Goal: Check status: Check status

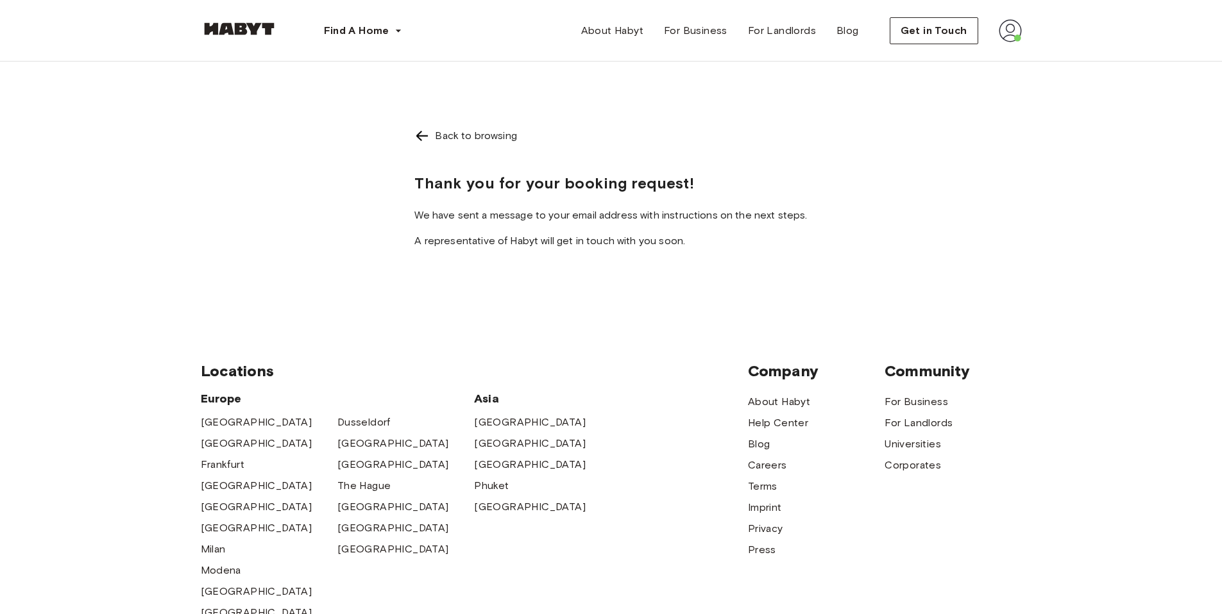
click at [1015, 32] on img at bounding box center [1010, 30] width 23 height 23
click at [982, 63] on span "Profile" at bounding box center [971, 60] width 32 height 15
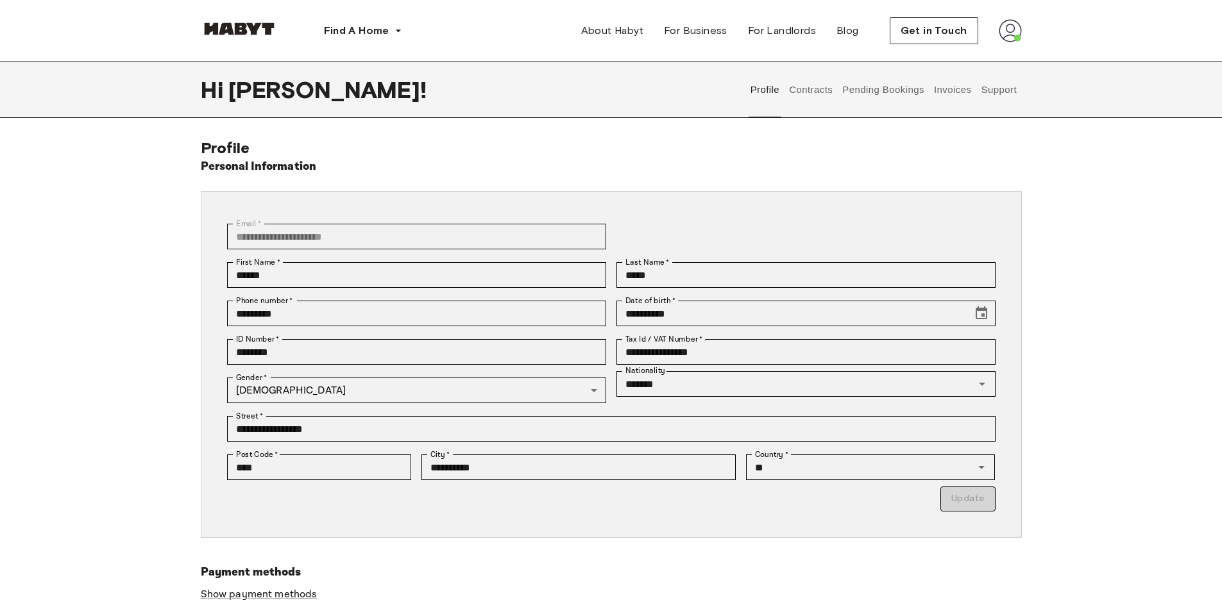
click at [818, 92] on button "Contracts" at bounding box center [811, 90] width 47 height 56
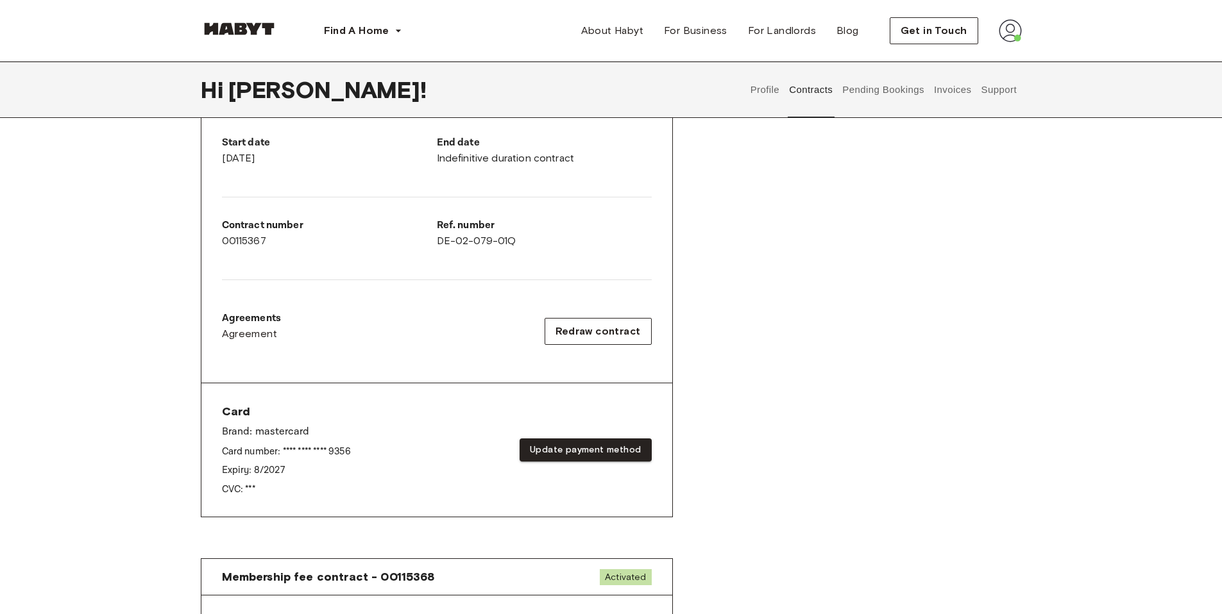
scroll to position [534, 0]
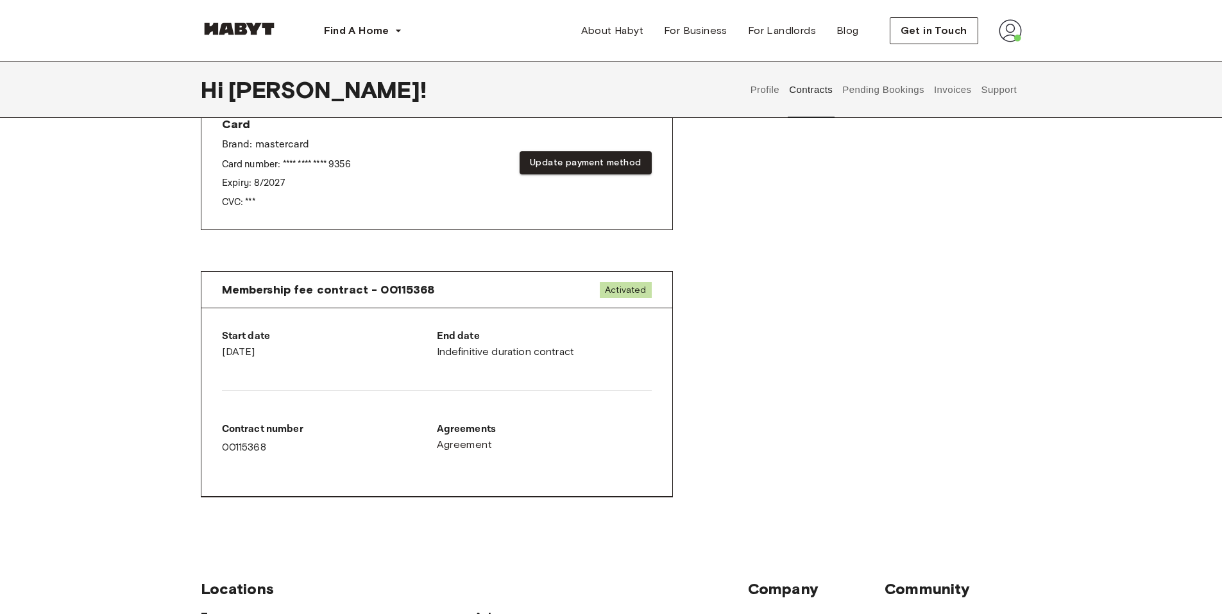
click at [951, 97] on button "Invoices" at bounding box center [952, 90] width 40 height 56
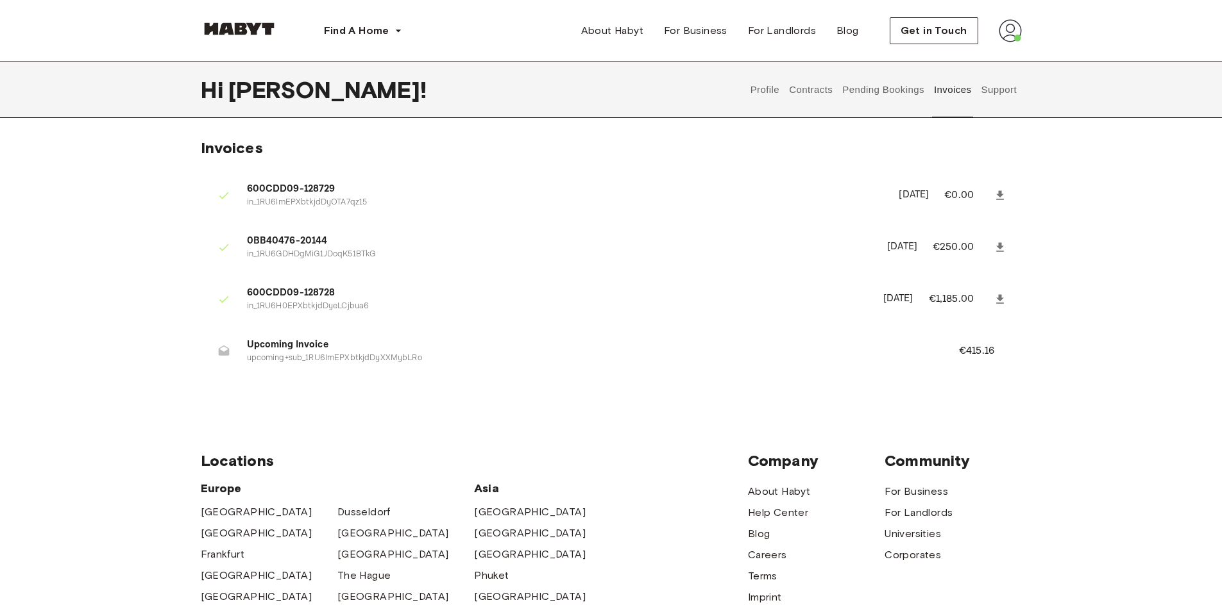
click at [851, 88] on button "Pending Bookings" at bounding box center [883, 90] width 85 height 56
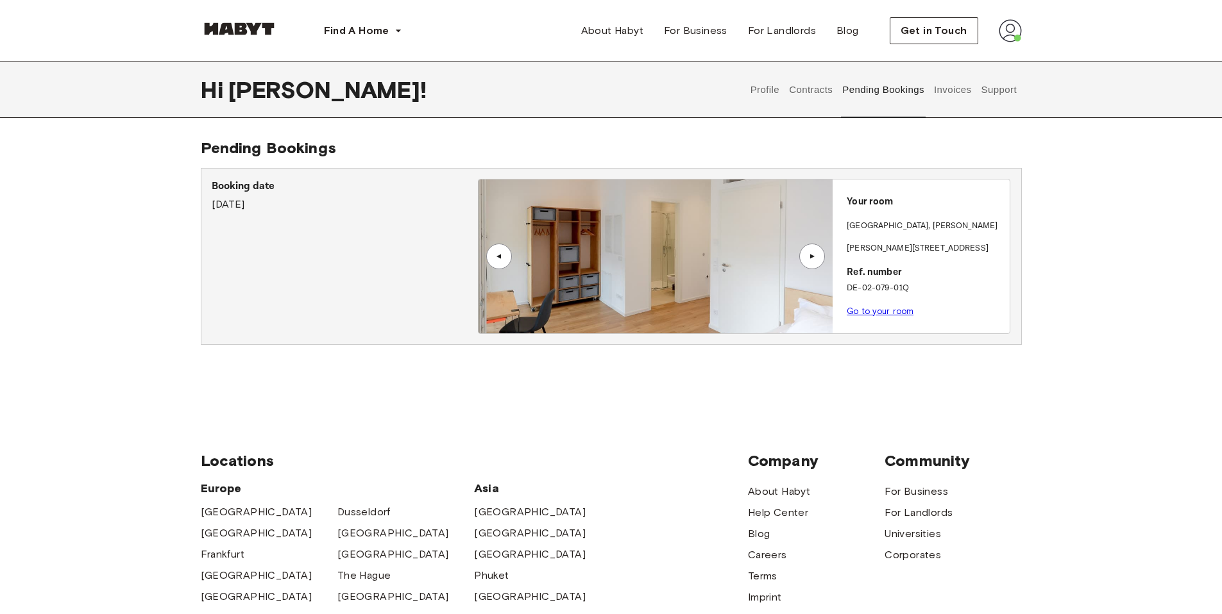
click at [892, 314] on link "Go to your room" at bounding box center [880, 312] width 67 height 10
drag, startPoint x: 802, startPoint y: 86, endPoint x: 796, endPoint y: 89, distance: 6.6
click at [801, 87] on button "Contracts" at bounding box center [811, 90] width 47 height 56
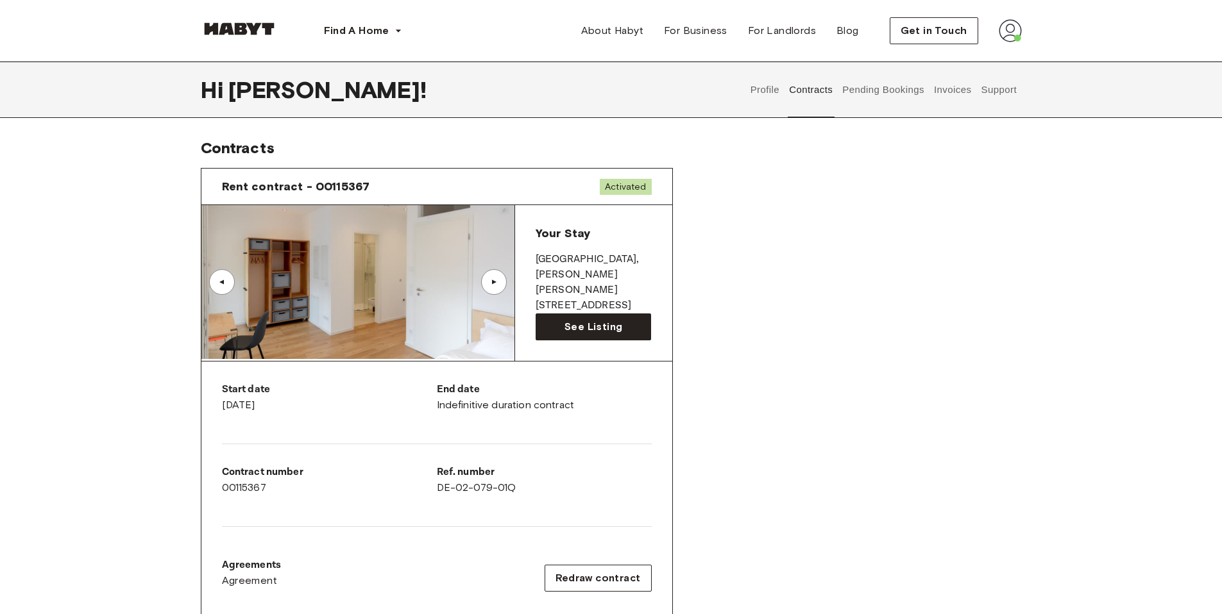
click at [781, 99] on div "Profile Contracts Pending Bookings Invoices Support" at bounding box center [883, 90] width 276 height 56
click at [776, 98] on button "Profile" at bounding box center [765, 90] width 33 height 56
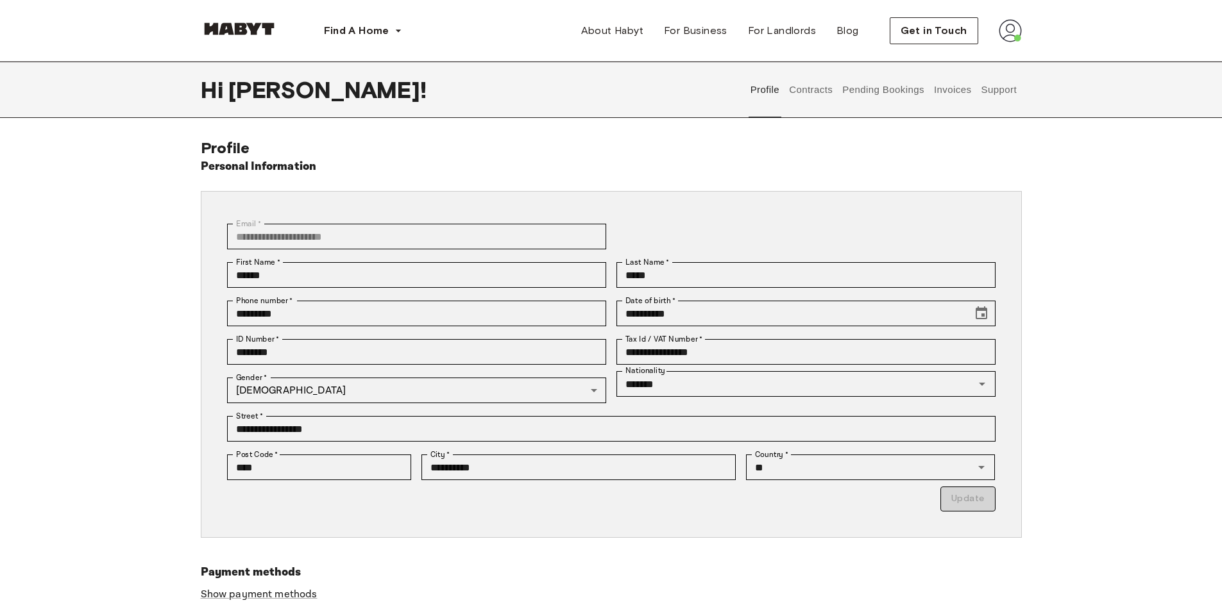
click at [795, 101] on button "Contracts" at bounding box center [811, 90] width 47 height 56
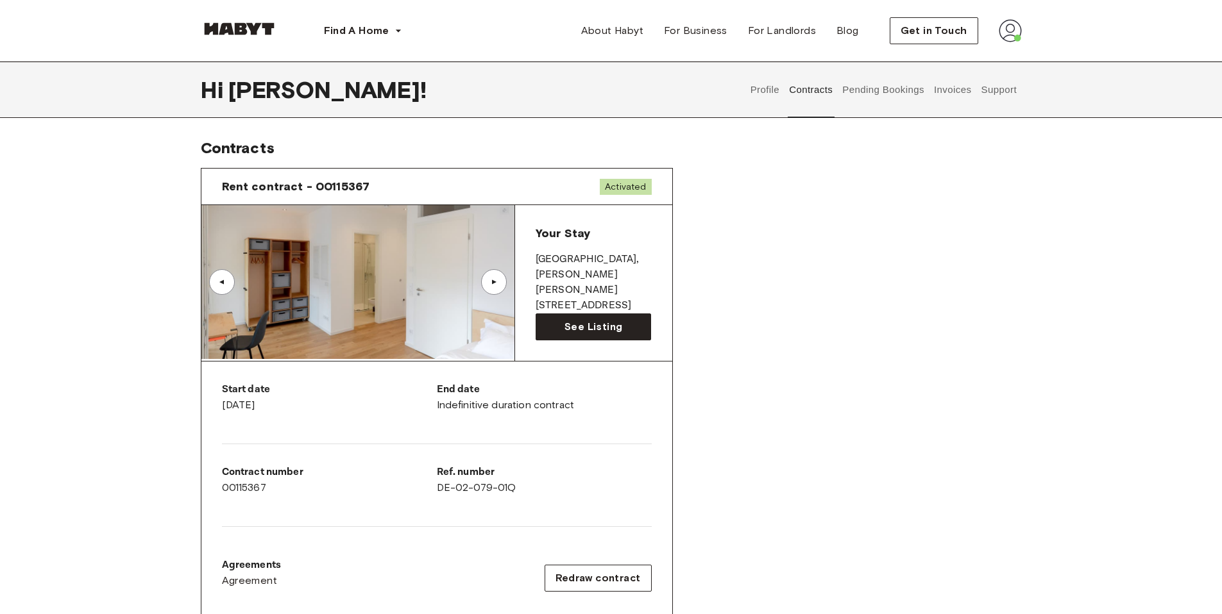
click at [769, 95] on button "Profile" at bounding box center [765, 90] width 33 height 56
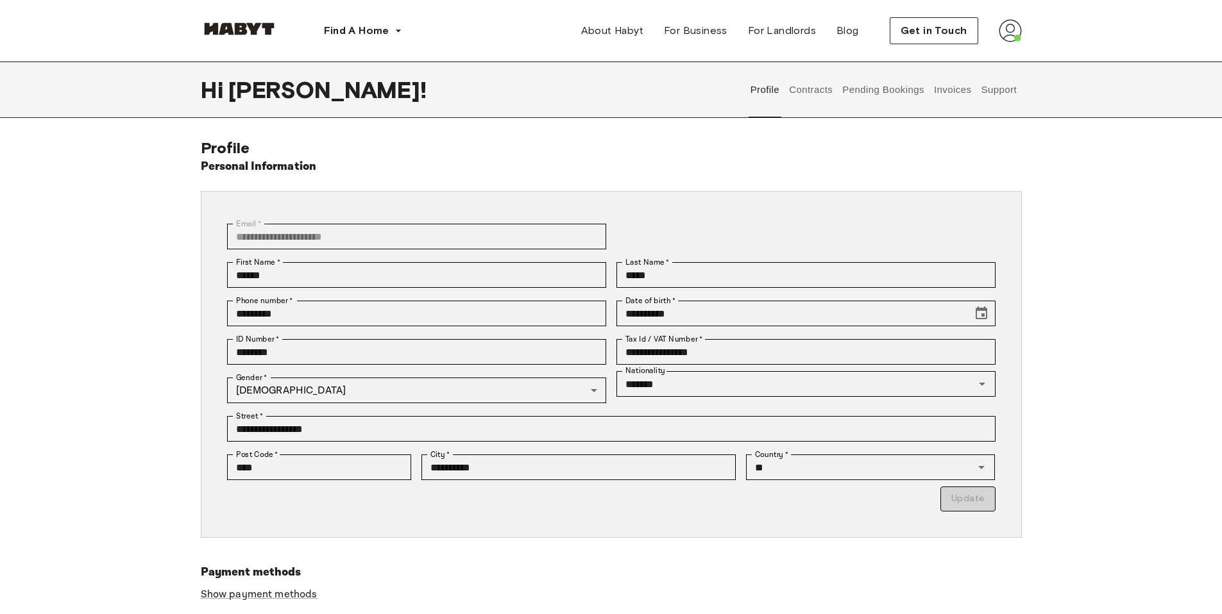
click at [803, 90] on button "Contracts" at bounding box center [811, 90] width 47 height 56
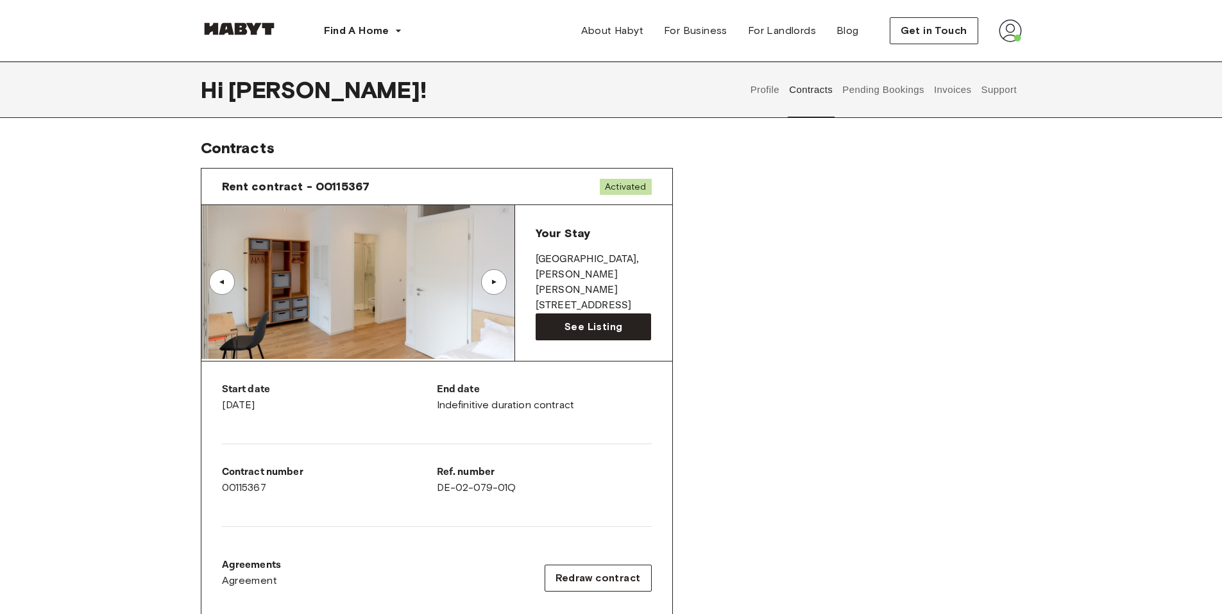
click at [498, 285] on div "▲" at bounding box center [493, 282] width 13 height 8
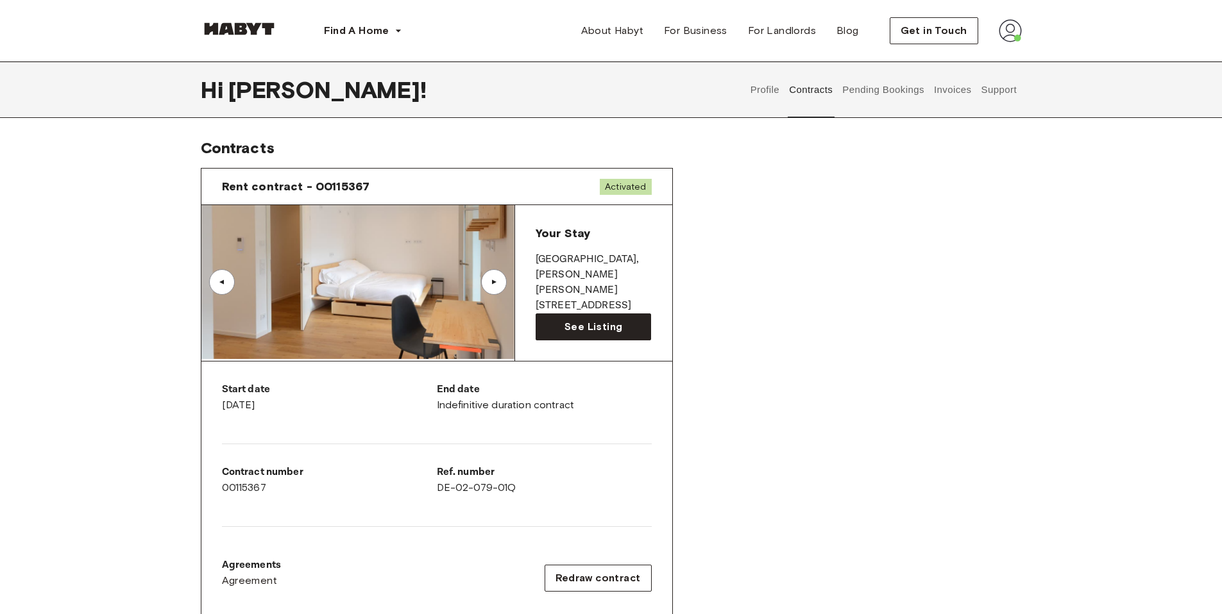
click at [231, 280] on div "▲" at bounding box center [222, 282] width 26 height 26
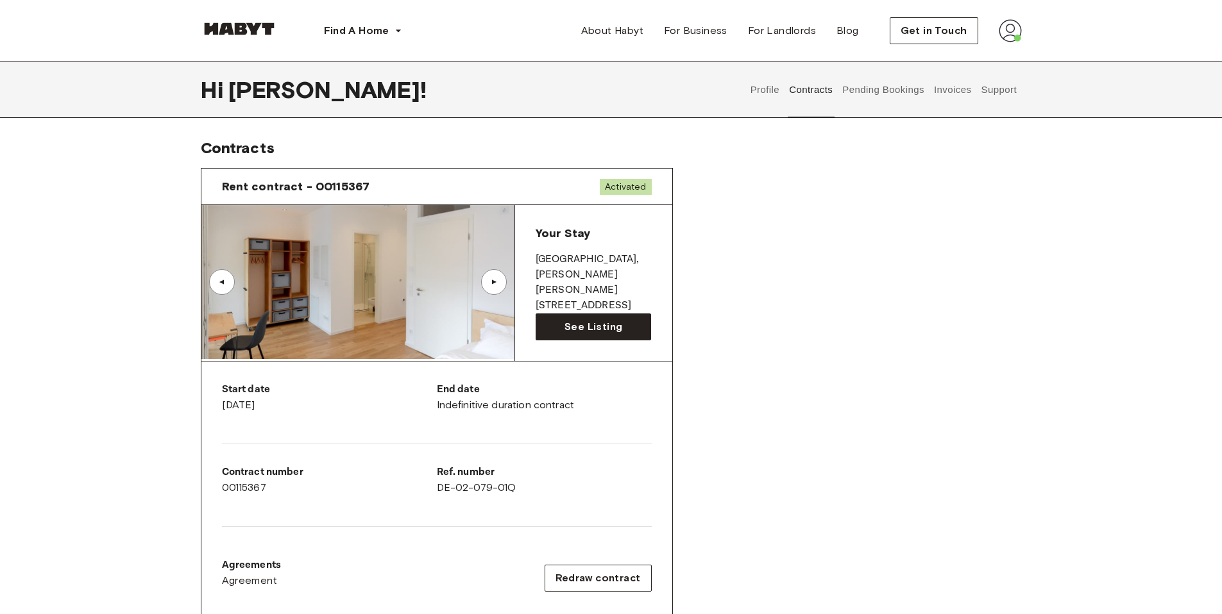
click at [498, 281] on div "▲" at bounding box center [493, 282] width 13 height 8
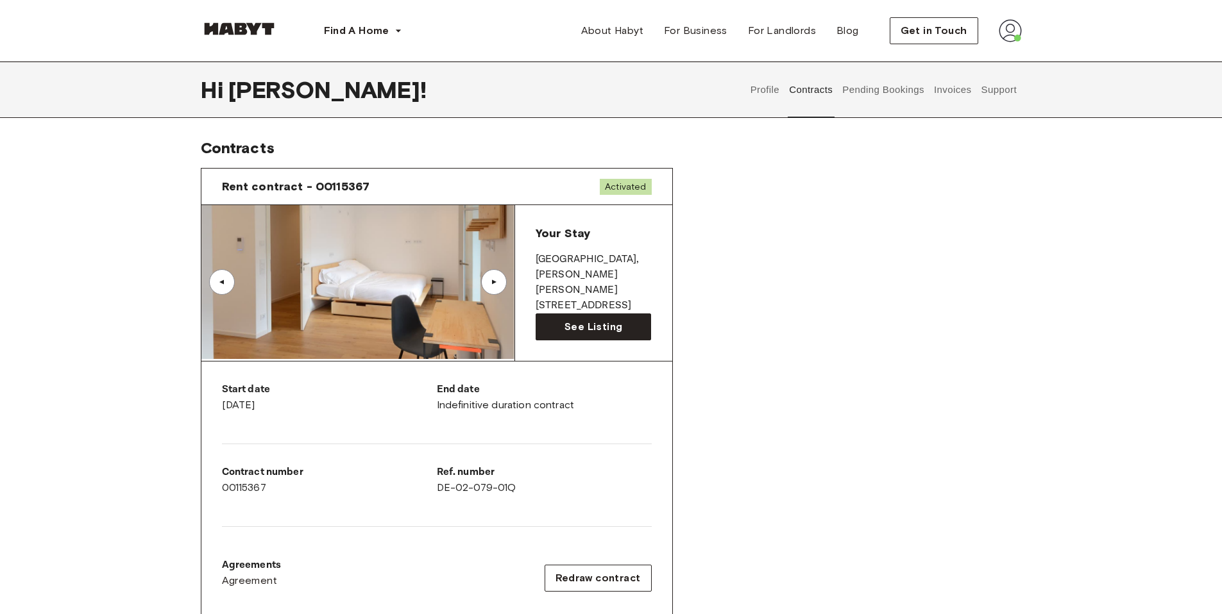
click at [498, 281] on div "▲" at bounding box center [493, 282] width 13 height 8
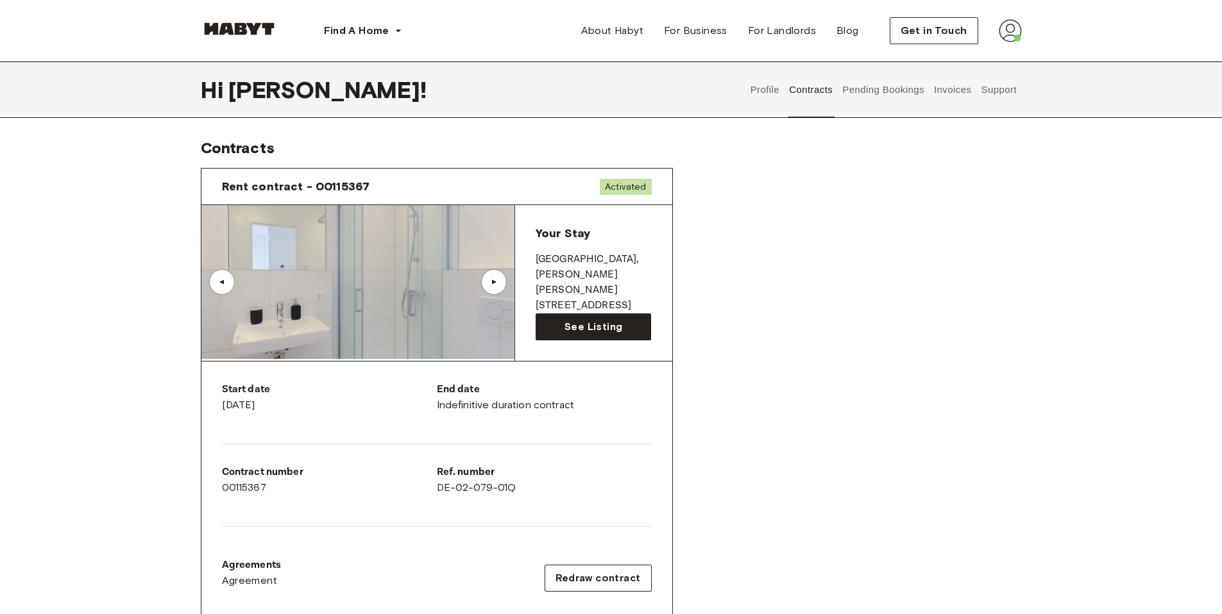
click at [498, 281] on div "▲" at bounding box center [493, 282] width 13 height 8
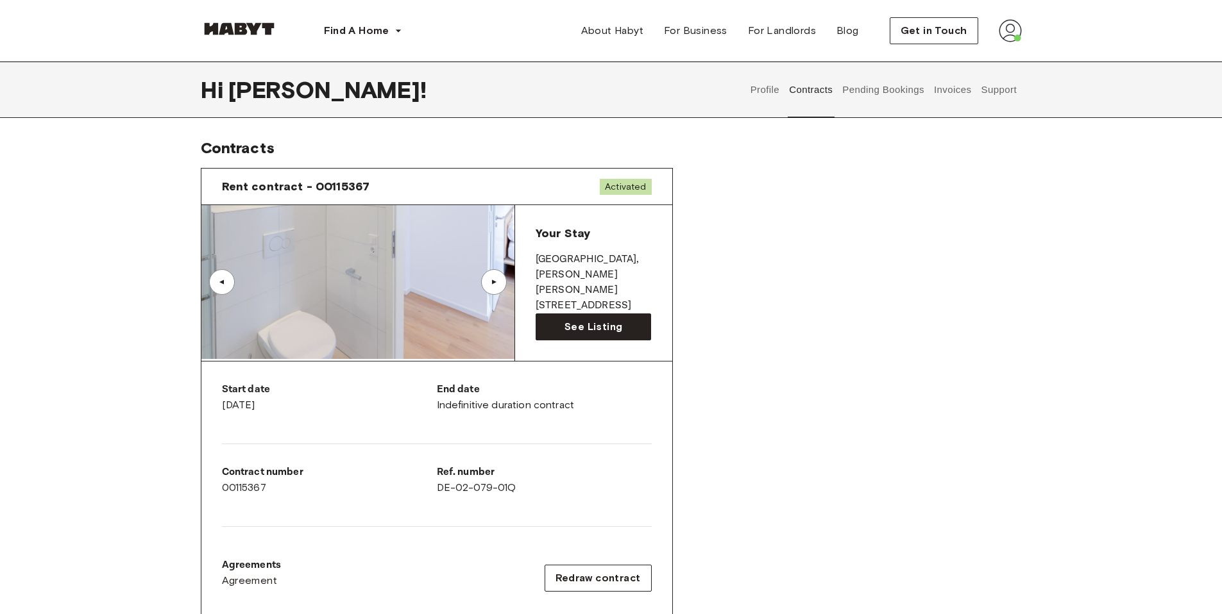
click at [498, 281] on div "▲" at bounding box center [493, 282] width 13 height 8
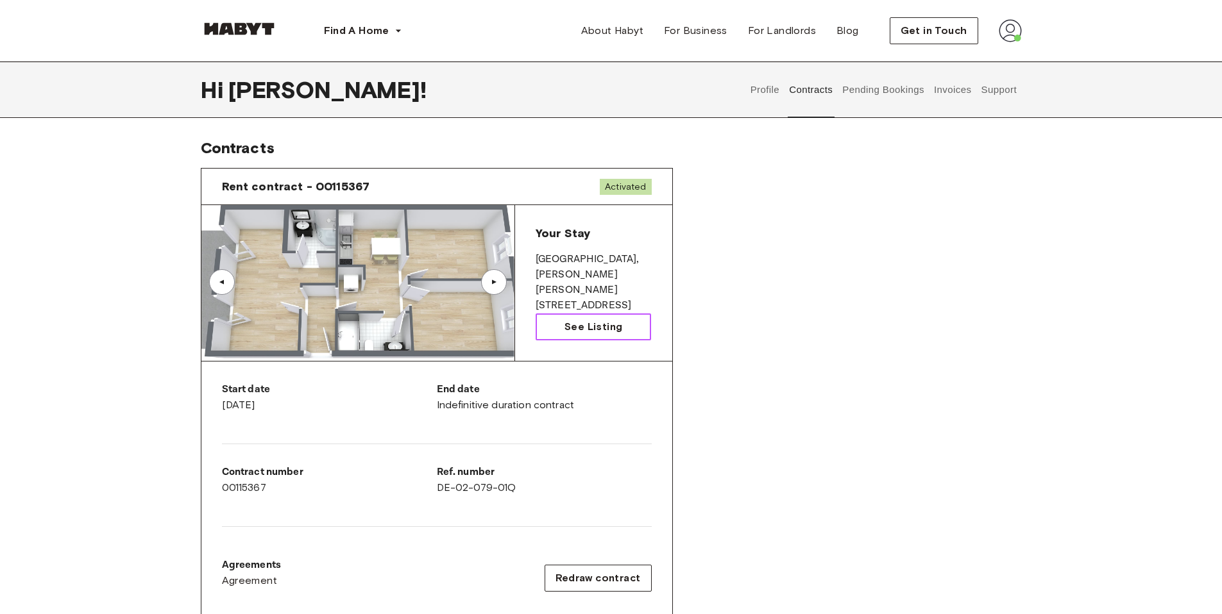
click at [568, 325] on span "See Listing" at bounding box center [593, 326] width 58 height 15
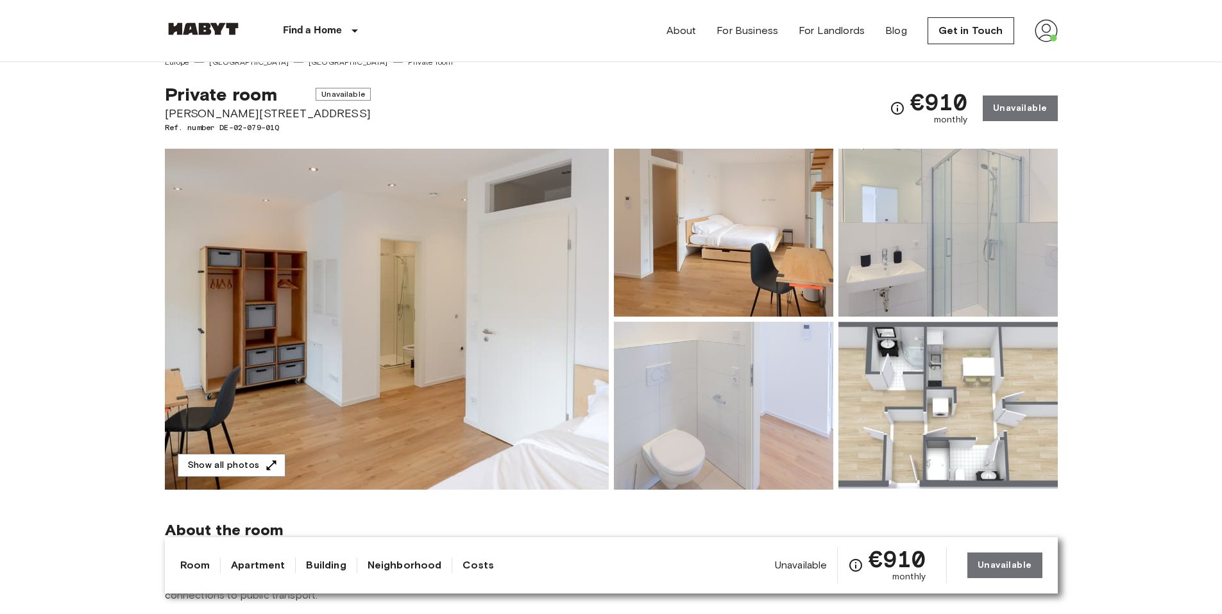
scroll to position [23, 0]
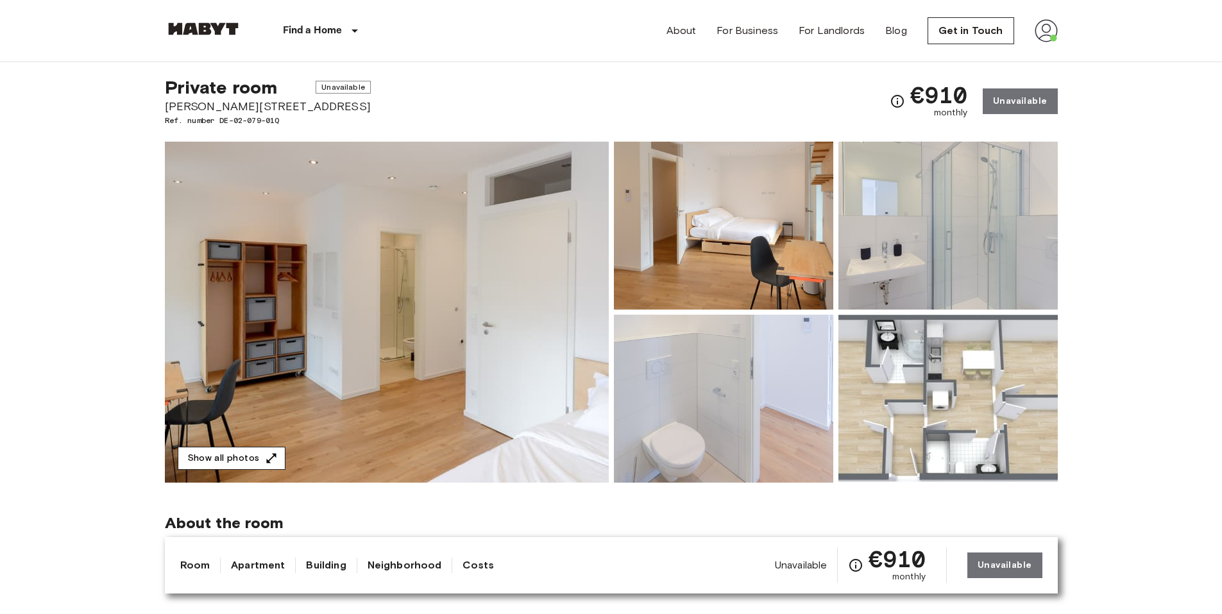
click at [266, 453] on icon "button" at bounding box center [271, 458] width 13 height 13
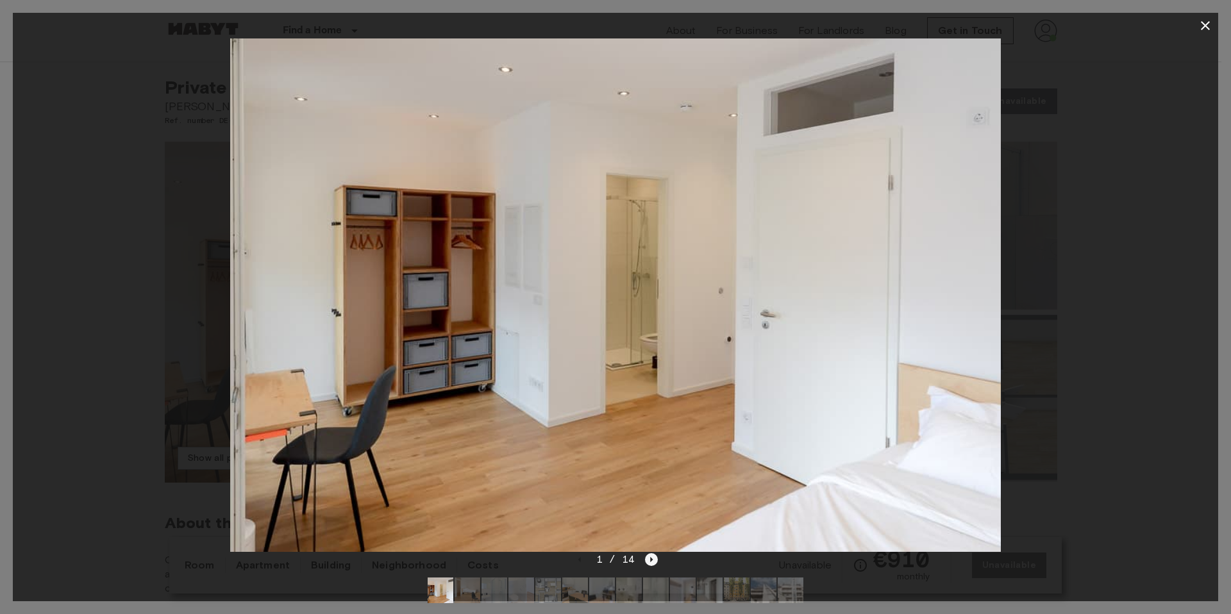
click at [653, 566] on div "1 / 14" at bounding box center [615, 559] width 85 height 15
click at [651, 563] on icon "Next image" at bounding box center [651, 560] width 13 height 13
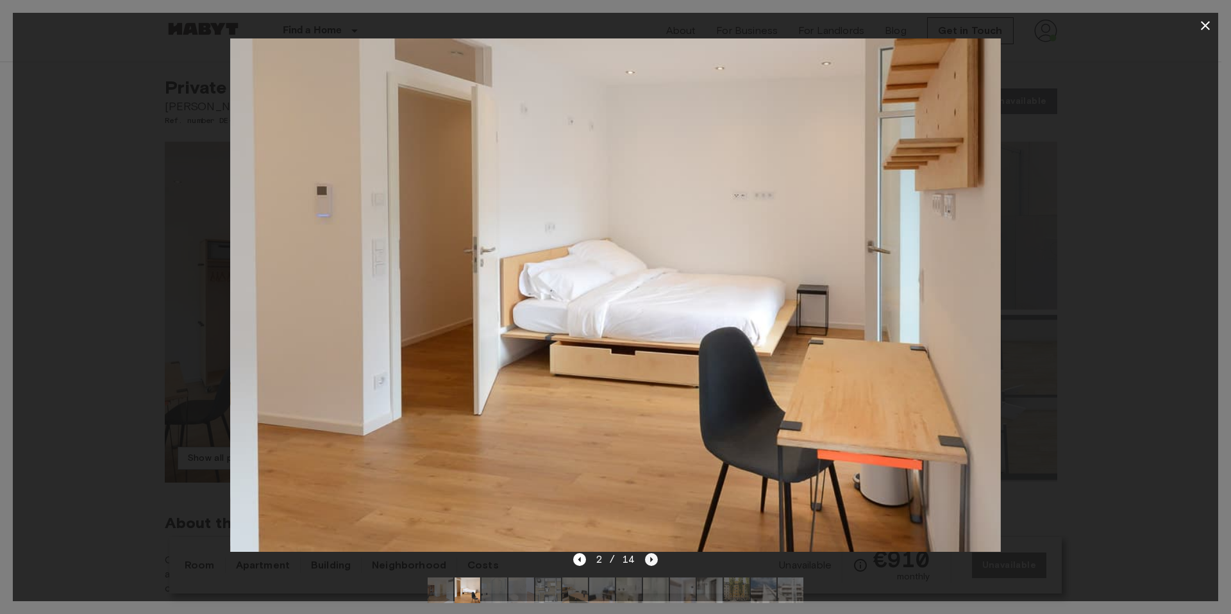
click at [651, 563] on icon "Next image" at bounding box center [651, 560] width 13 height 13
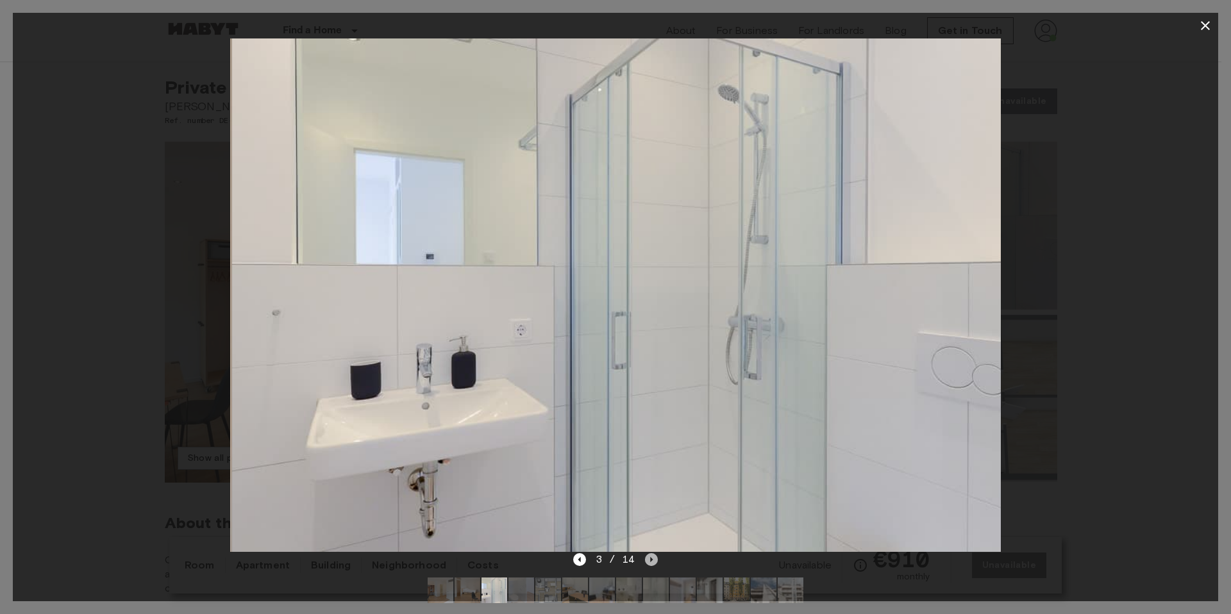
click at [651, 563] on icon "Next image" at bounding box center [651, 560] width 13 height 13
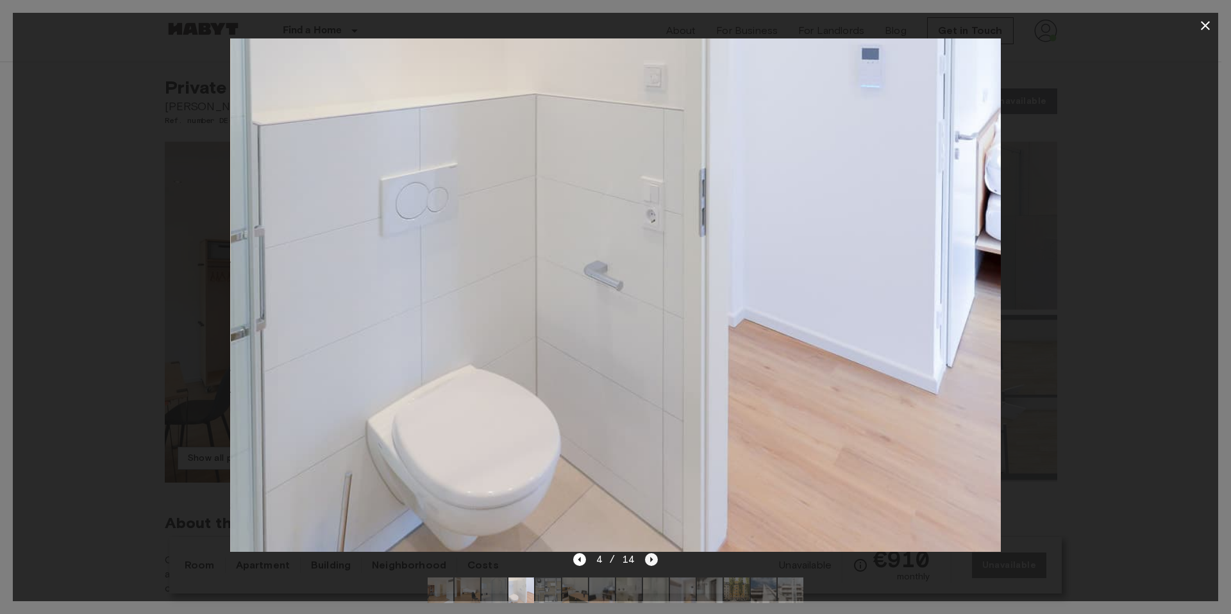
click at [651, 563] on icon "Next image" at bounding box center [651, 560] width 13 height 13
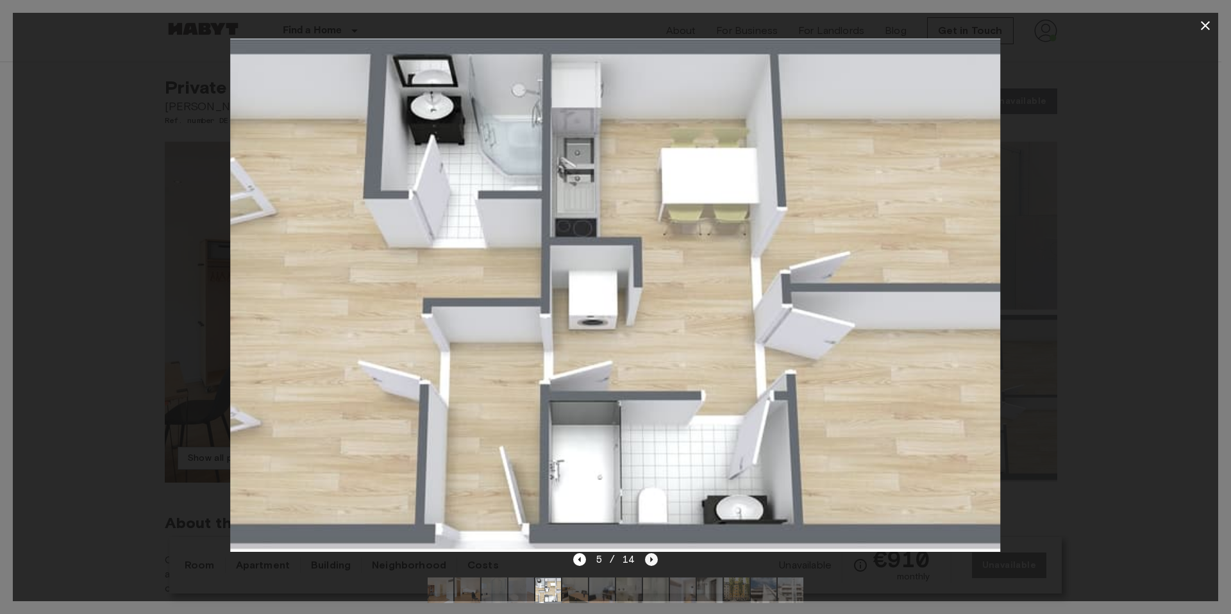
click at [651, 563] on icon "Next image" at bounding box center [651, 560] width 13 height 13
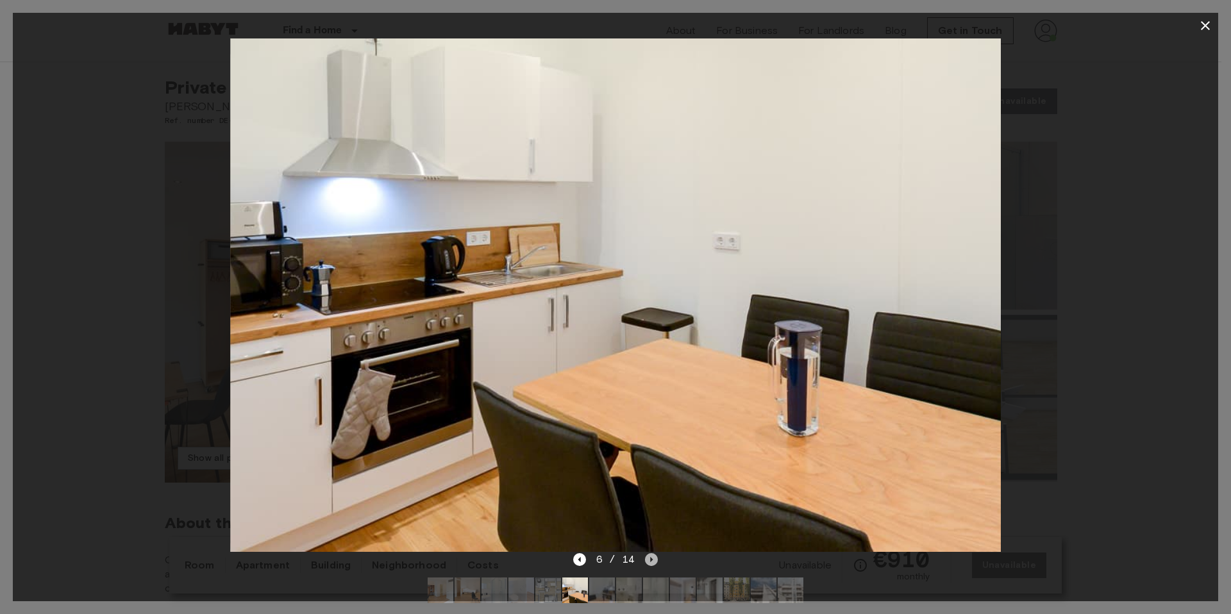
click at [651, 563] on icon "Next image" at bounding box center [651, 560] width 13 height 13
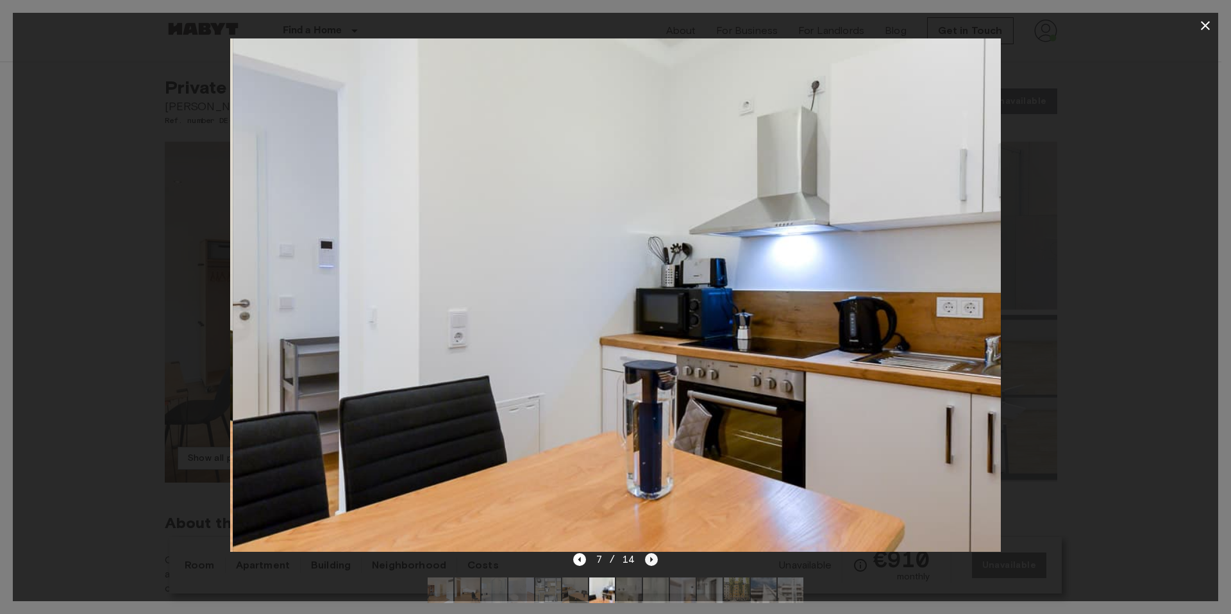
click at [651, 563] on icon "Next image" at bounding box center [651, 560] width 13 height 13
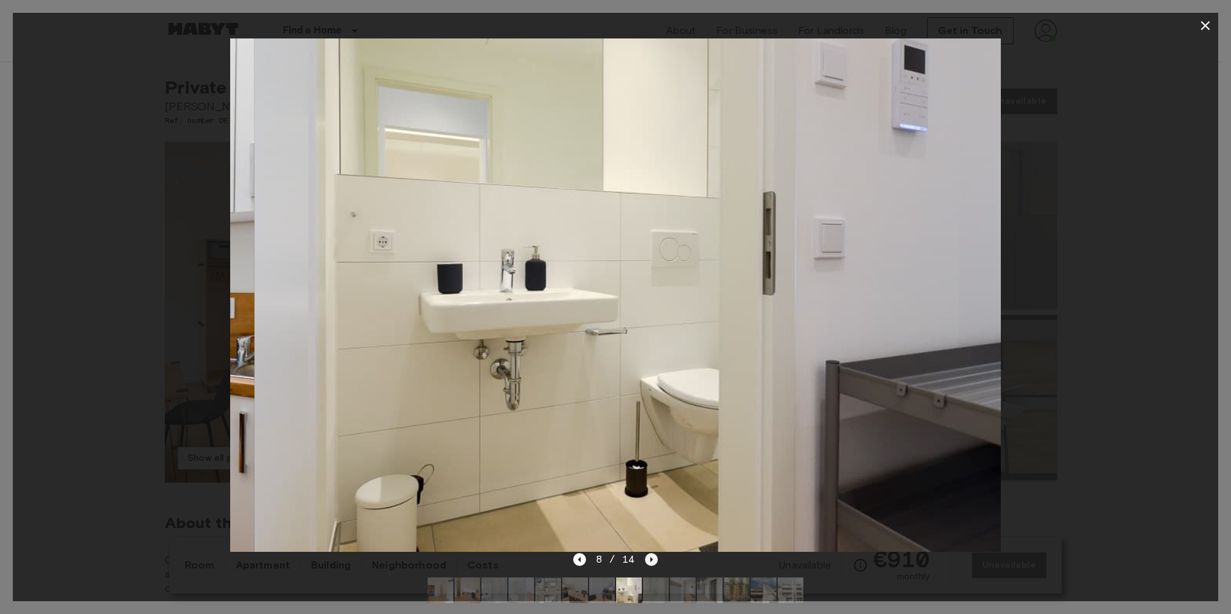
click at [651, 563] on icon "Next image" at bounding box center [651, 560] width 13 height 13
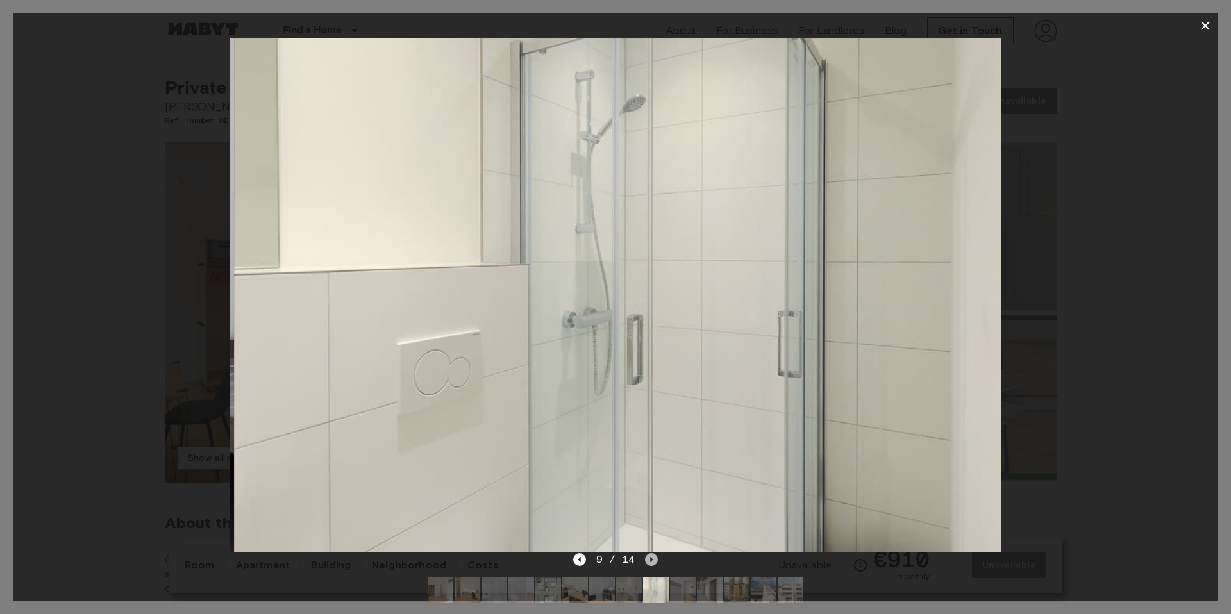
click at [651, 563] on icon "Next image" at bounding box center [651, 560] width 13 height 13
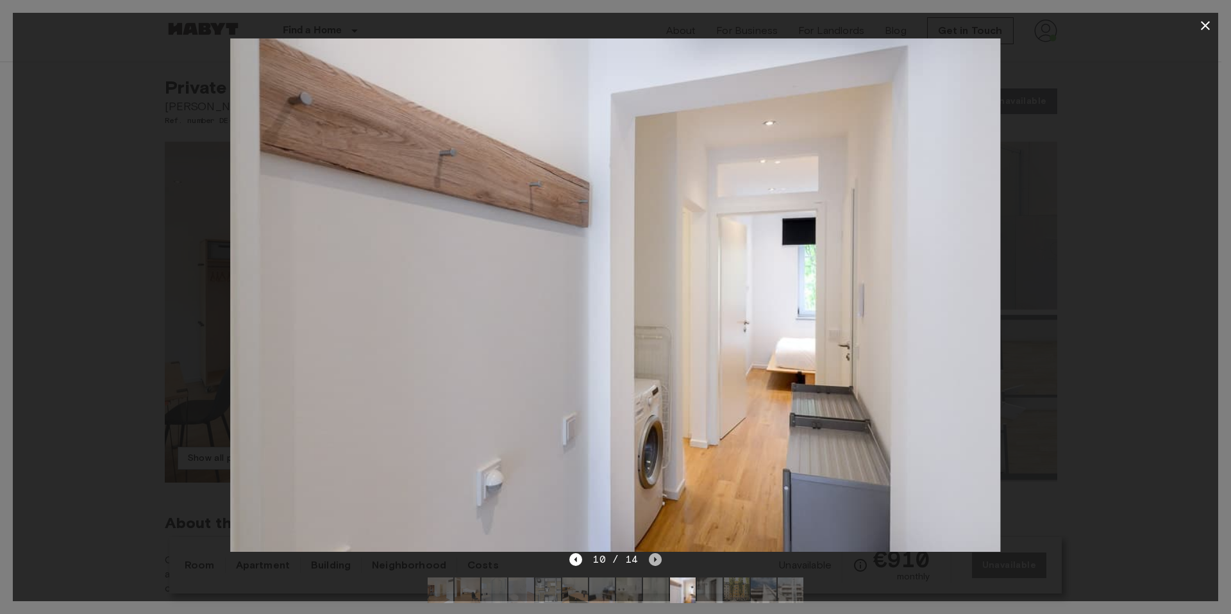
click at [651, 563] on icon "Next image" at bounding box center [655, 560] width 13 height 13
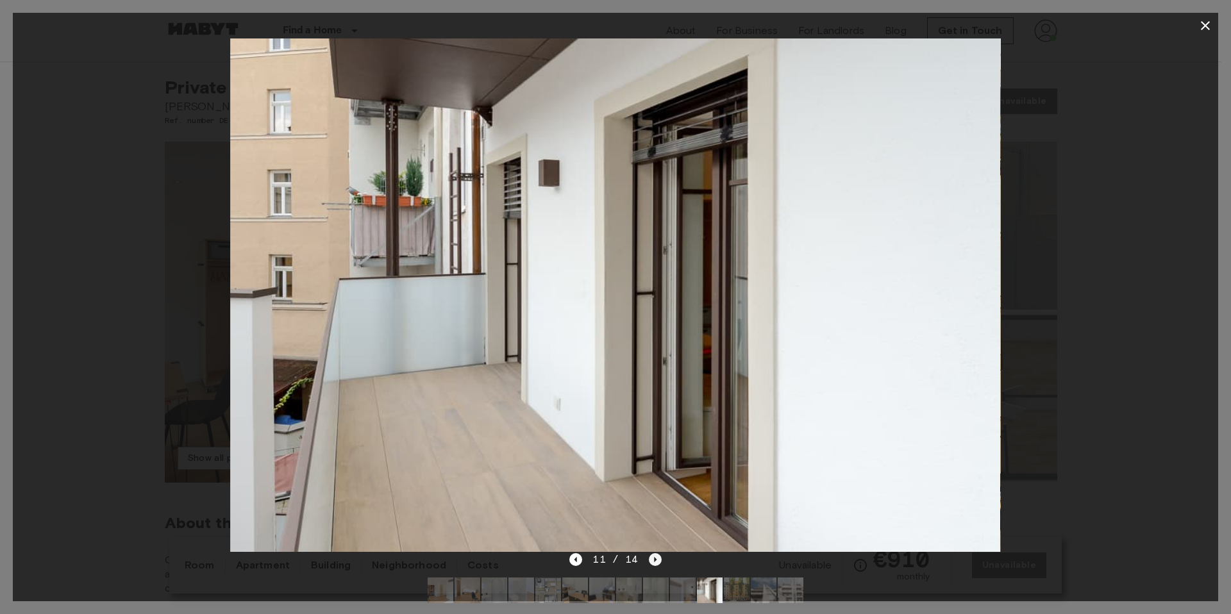
click at [651, 563] on icon "Next image" at bounding box center [655, 560] width 13 height 13
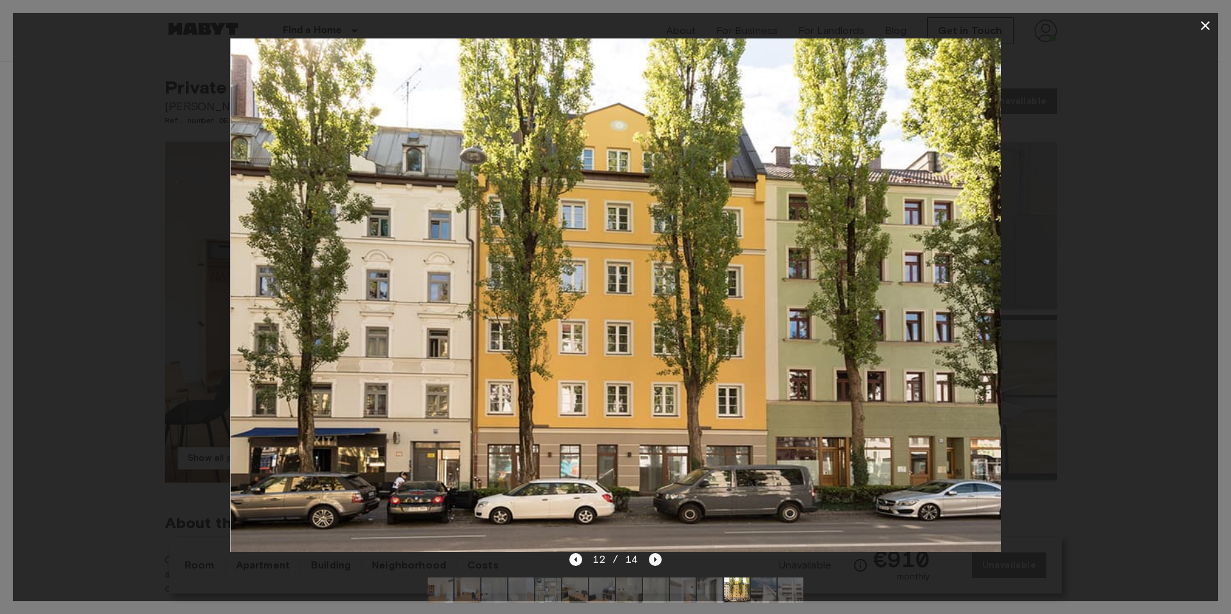
click at [651, 563] on icon "Next image" at bounding box center [655, 560] width 13 height 13
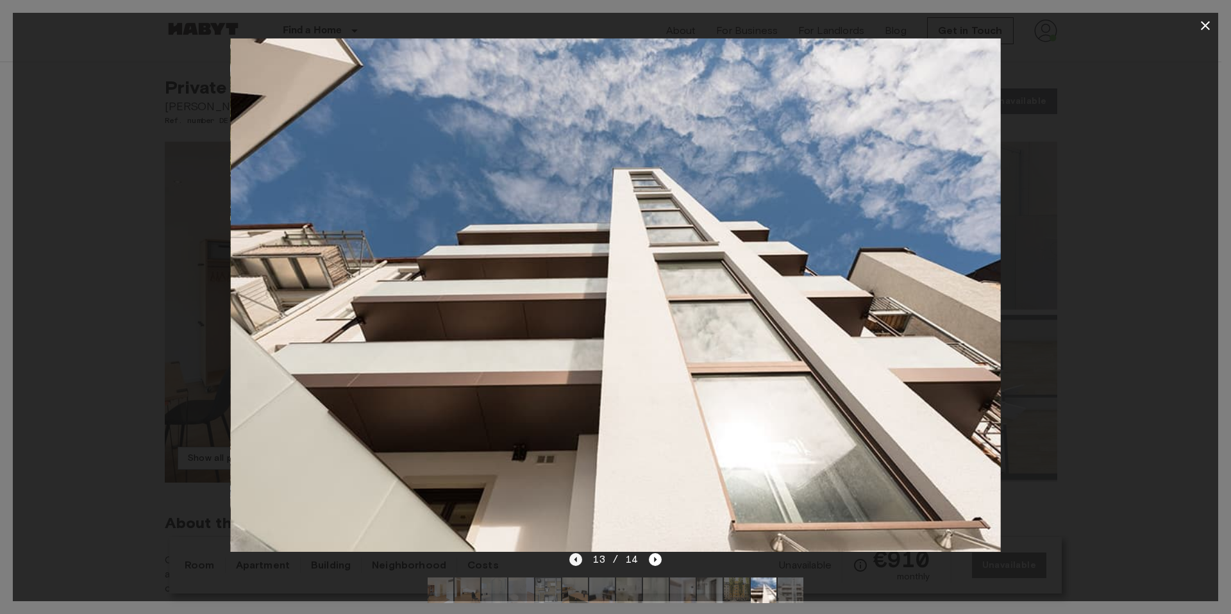
click at [581, 556] on icon "Previous image" at bounding box center [576, 560] width 13 height 13
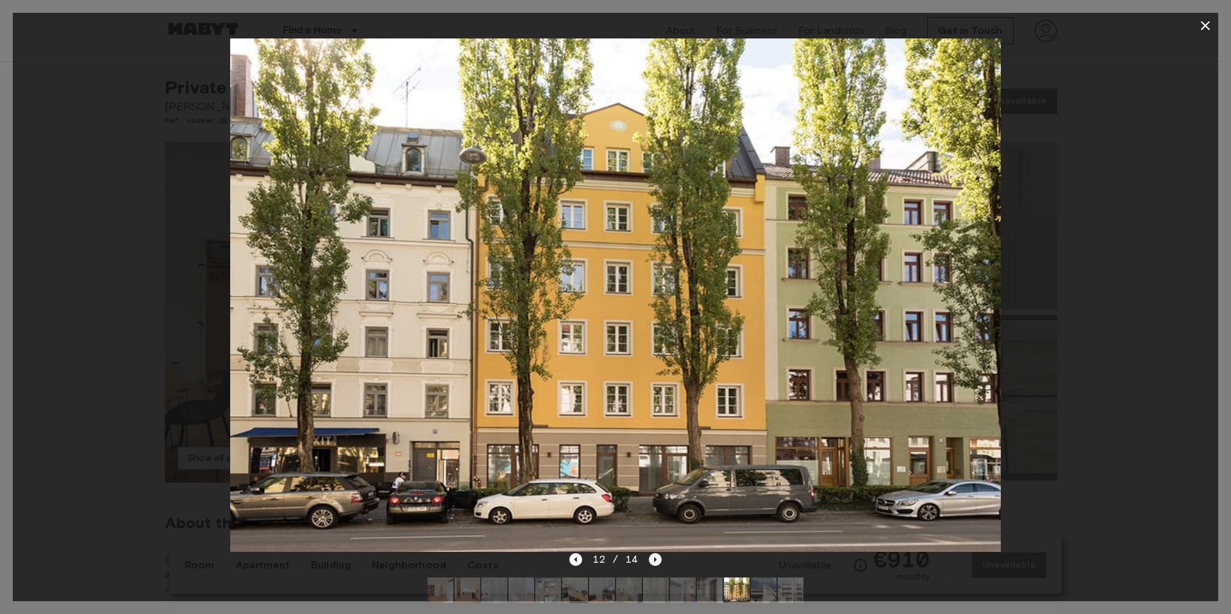
click at [650, 561] on icon "Next image" at bounding box center [655, 560] width 13 height 13
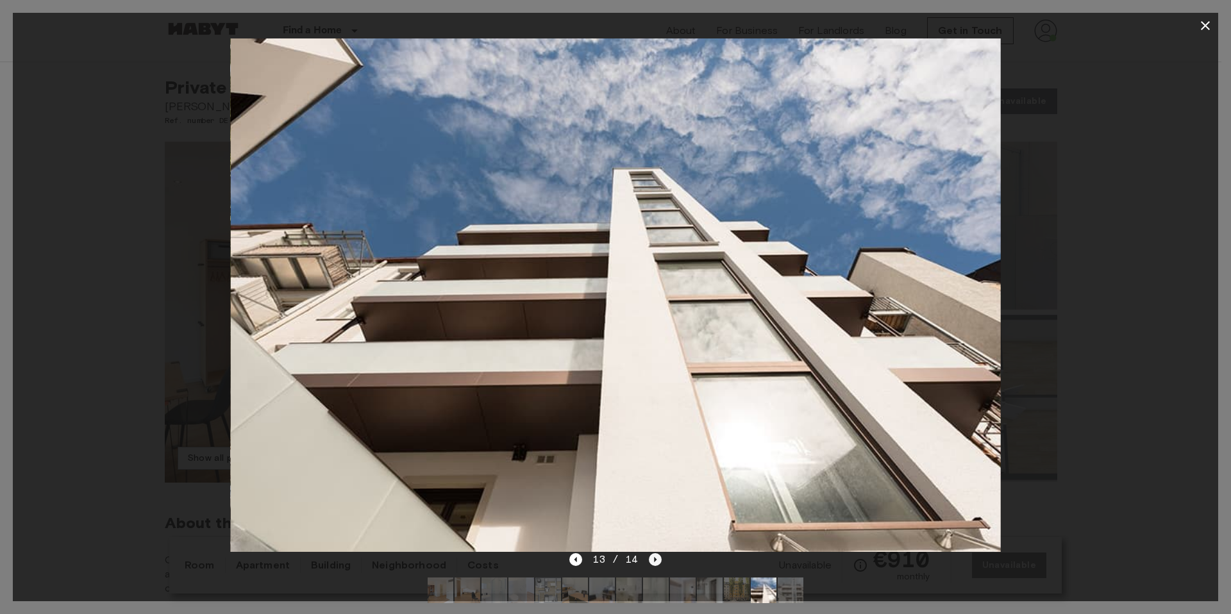
click at [652, 558] on icon "Next image" at bounding box center [655, 560] width 13 height 13
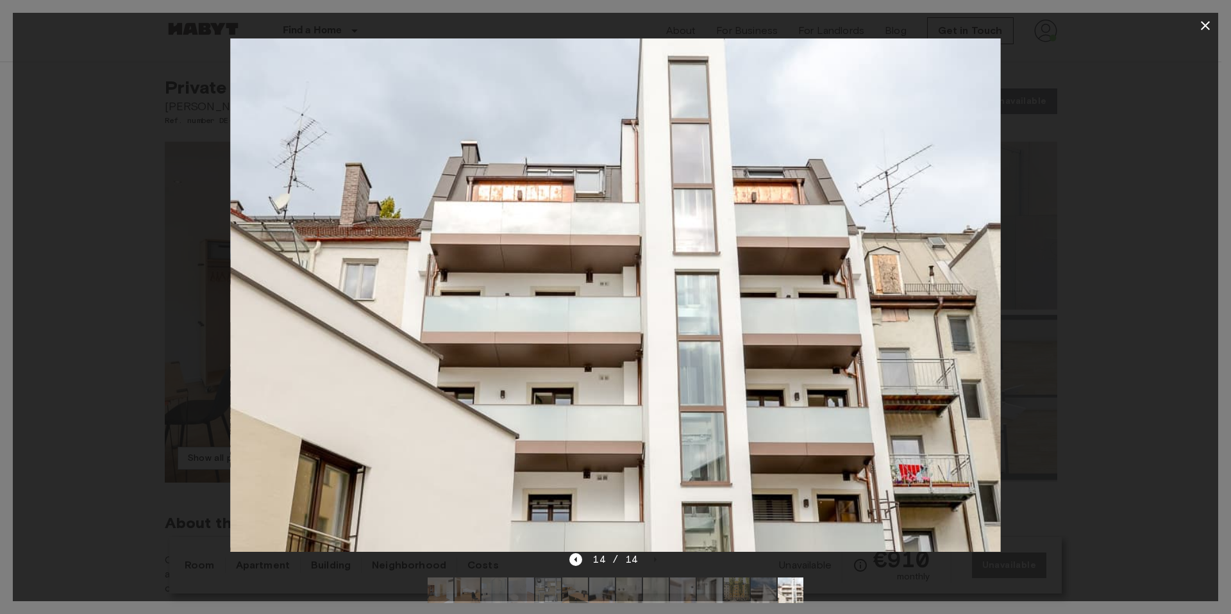
click at [1208, 24] on icon "button" at bounding box center [1205, 25] width 15 height 15
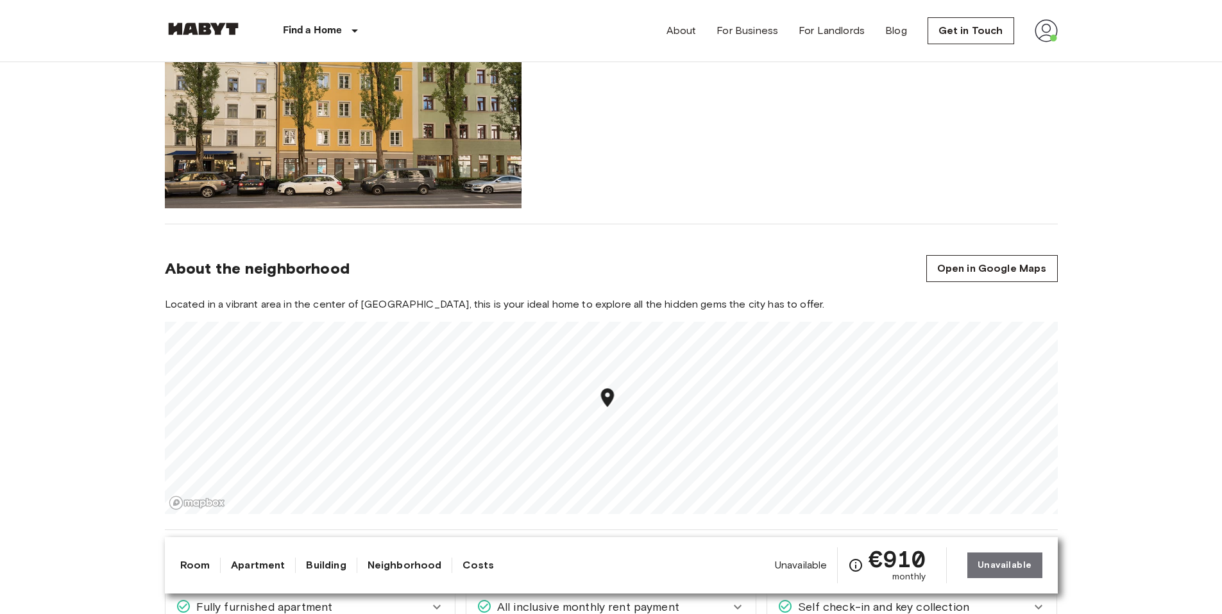
scroll to position [1280, 0]
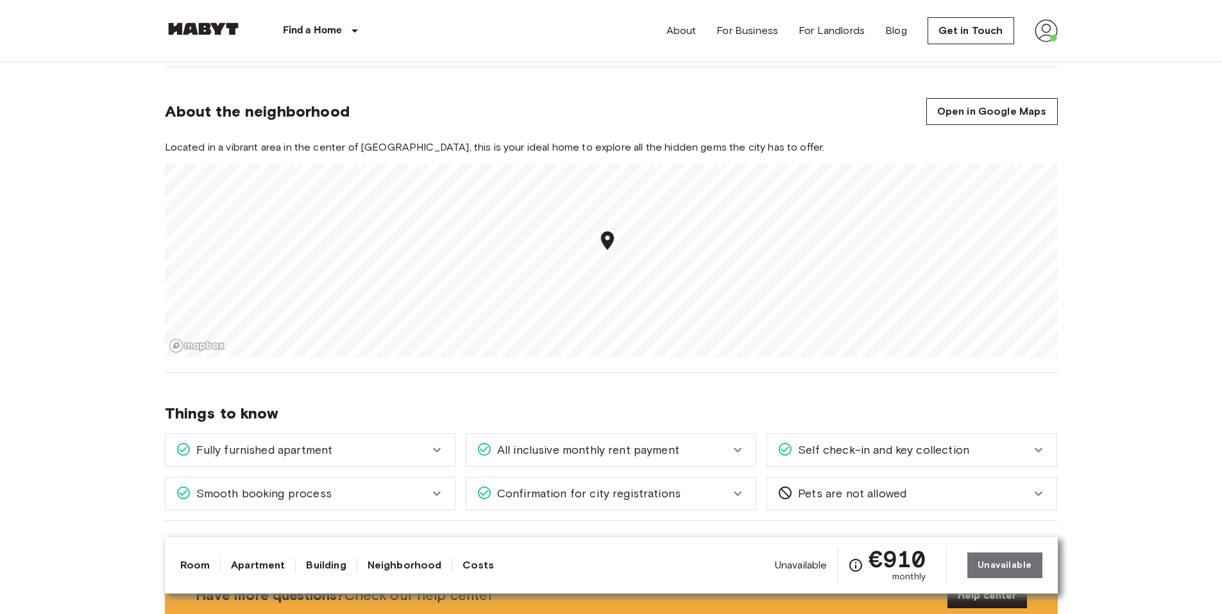
click at [891, 493] on span "Pets are not allowed" at bounding box center [850, 494] width 114 height 17
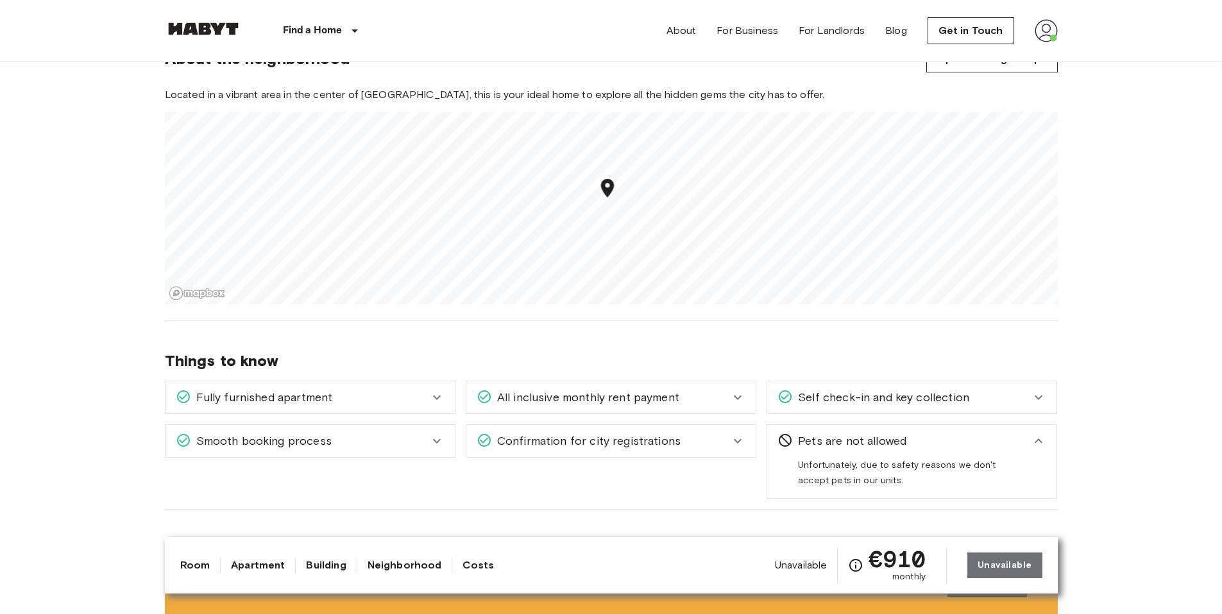
scroll to position [1534, 0]
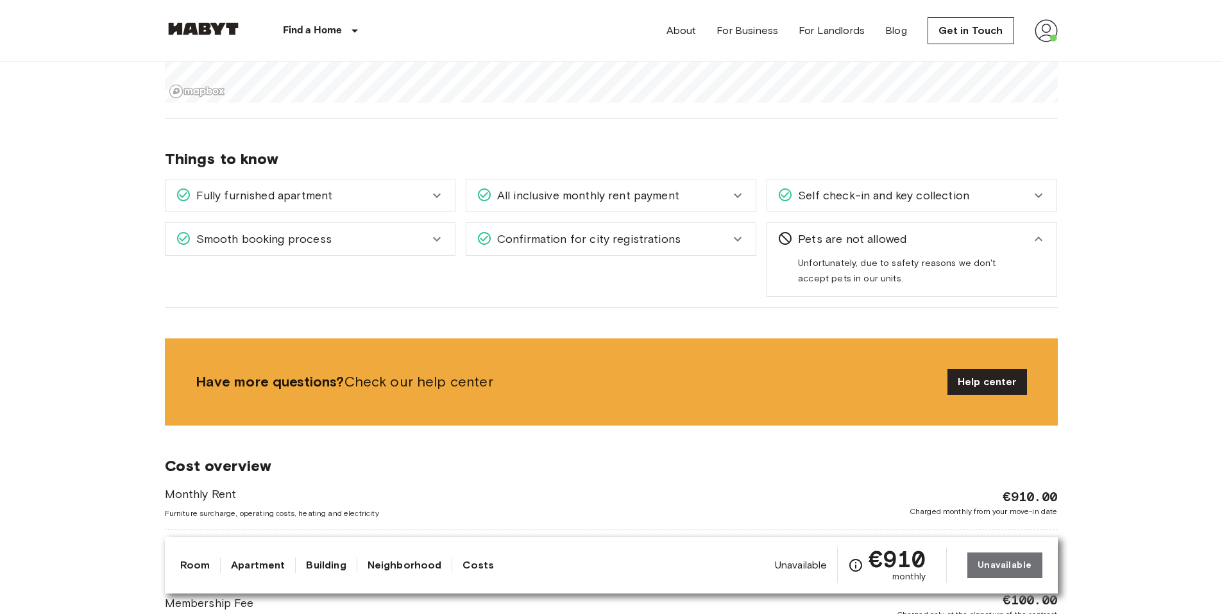
click at [917, 240] on div "Pets are not allowed" at bounding box center [903, 239] width 253 height 17
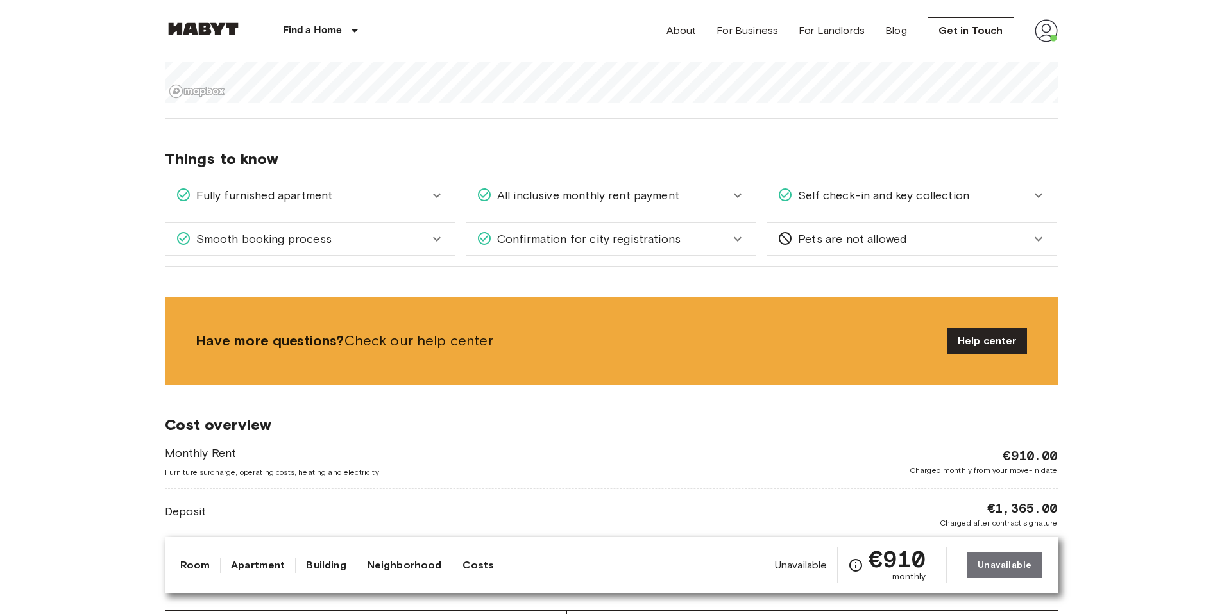
click at [707, 239] on div "Confirmation for city registrations" at bounding box center [603, 239] width 253 height 17
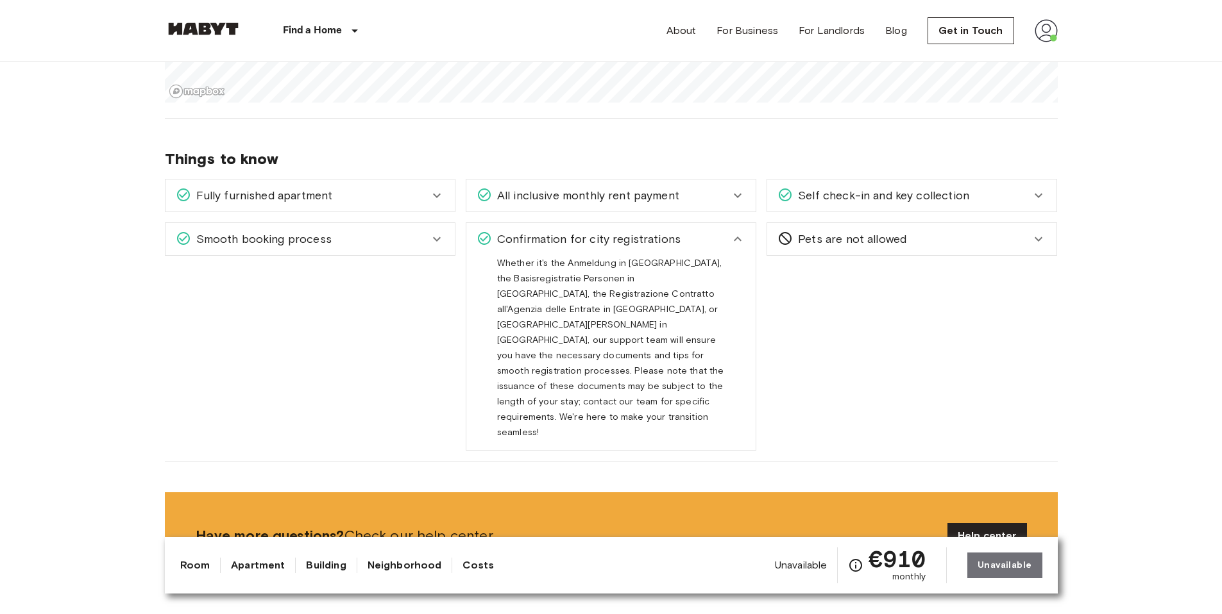
click at [709, 239] on div "Confirmation for city registrations" at bounding box center [603, 239] width 253 height 17
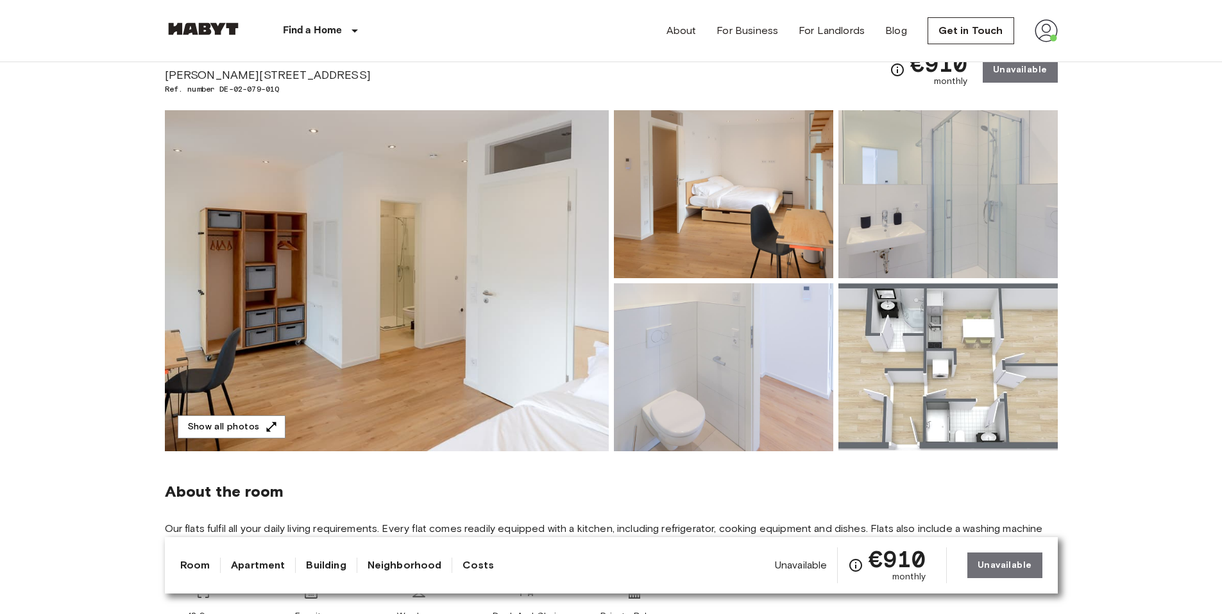
scroll to position [0, 0]
